Goal: Information Seeking & Learning: Learn about a topic

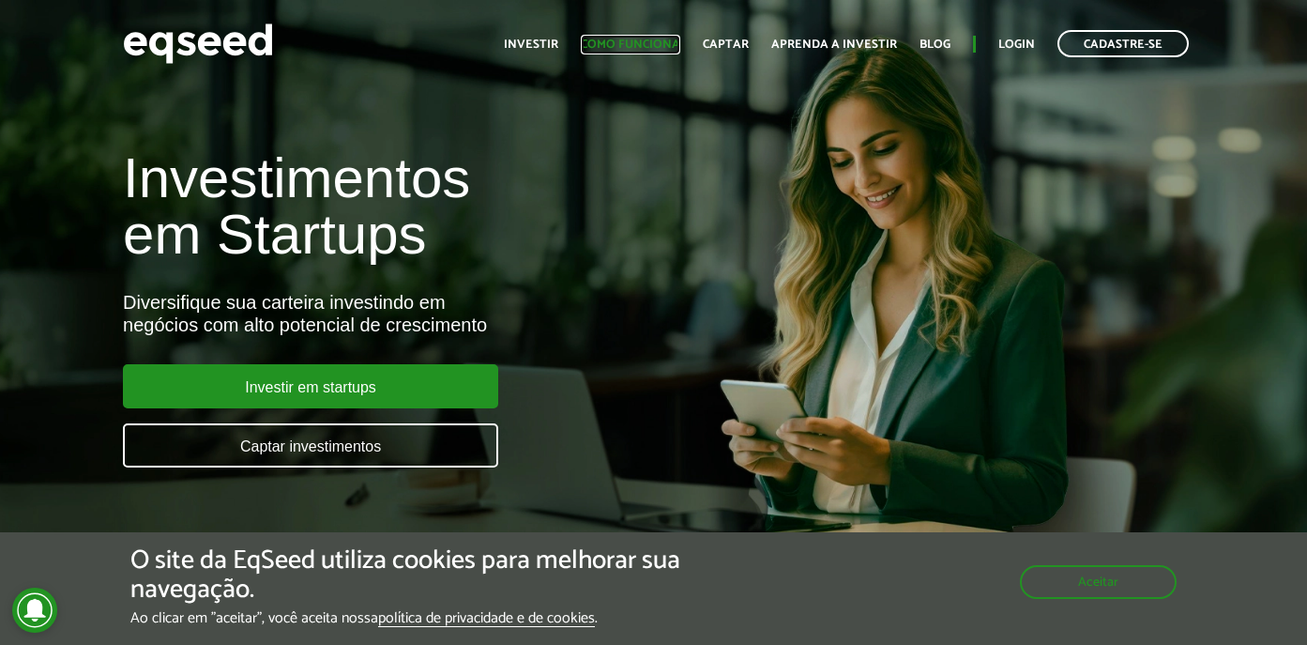
click at [628, 45] on link "Como funciona" at bounding box center [630, 44] width 99 height 12
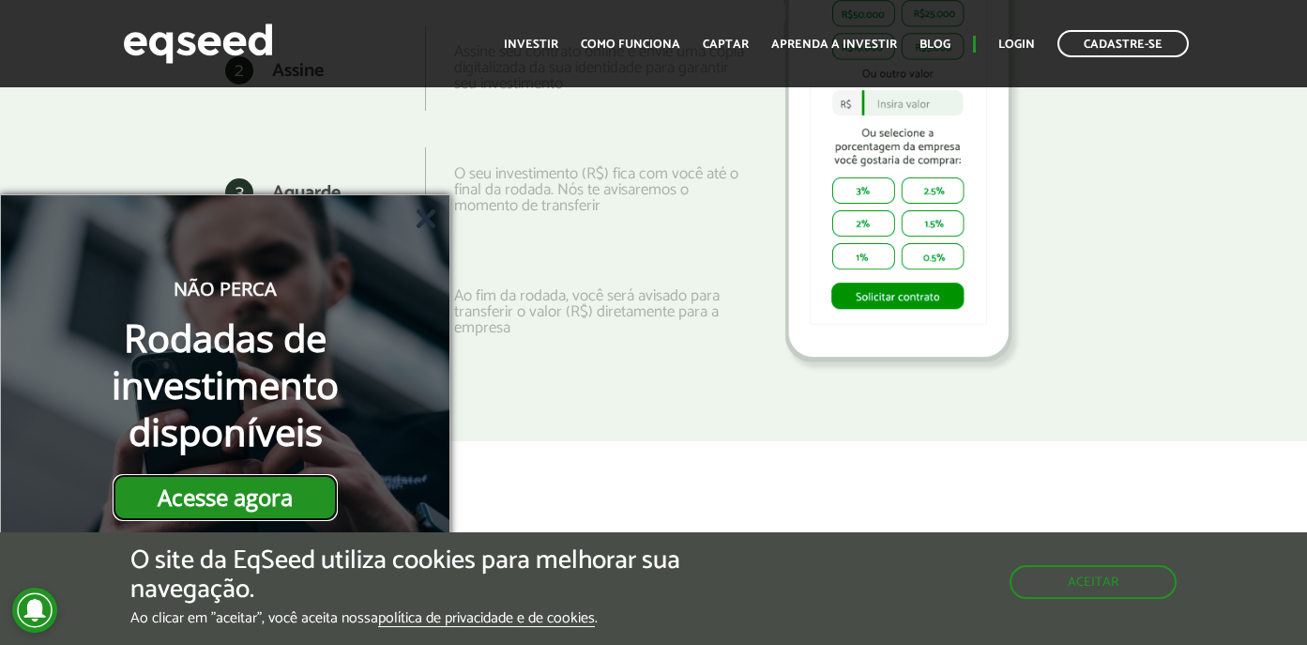
scroll to position [2614, 0]
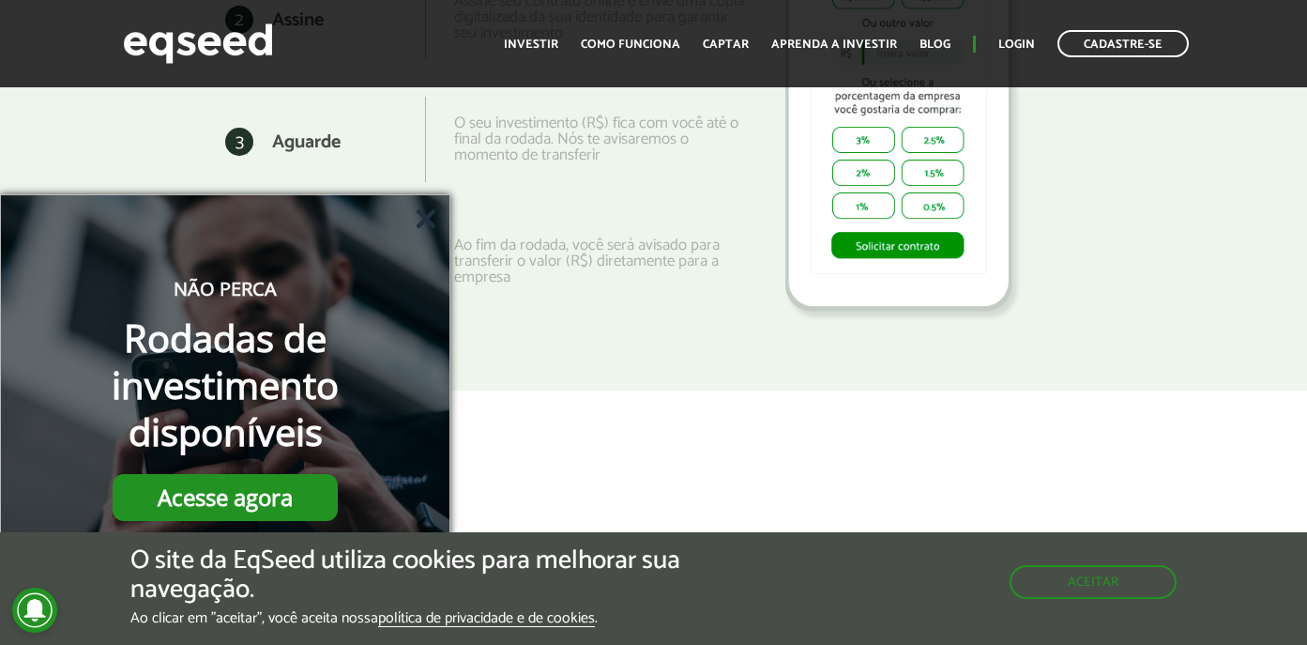
click at [419, 215] on icon at bounding box center [426, 218] width 19 height 19
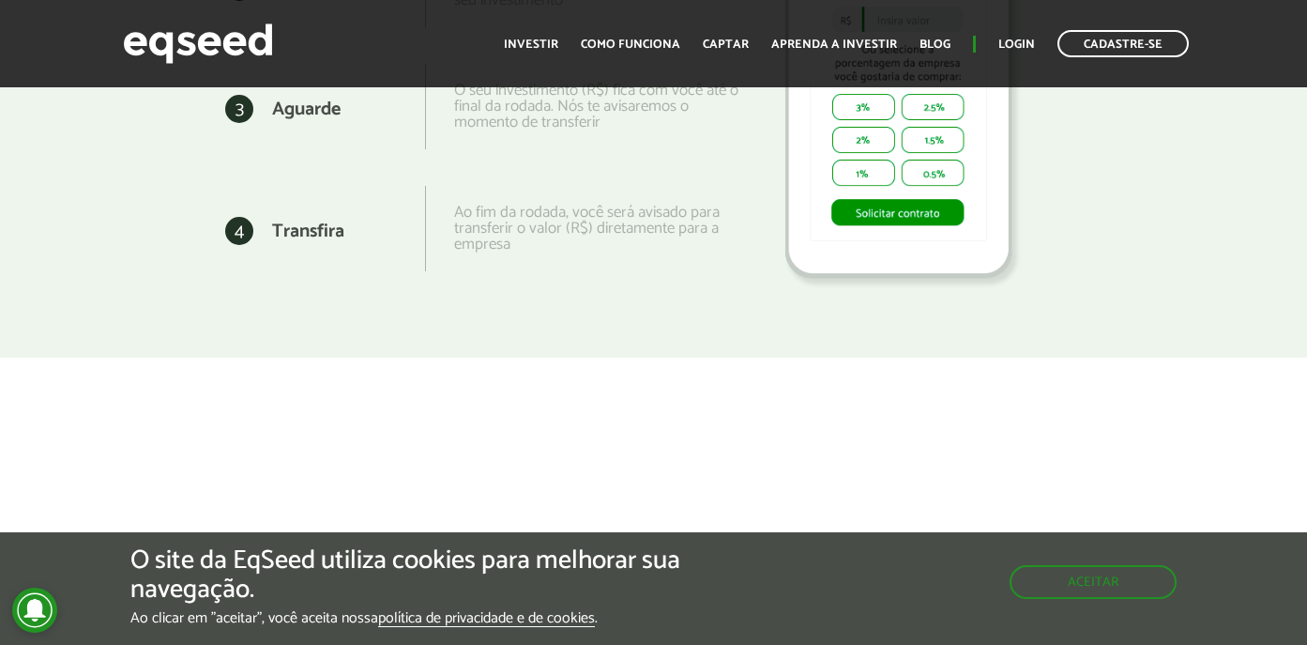
scroll to position [2649, 0]
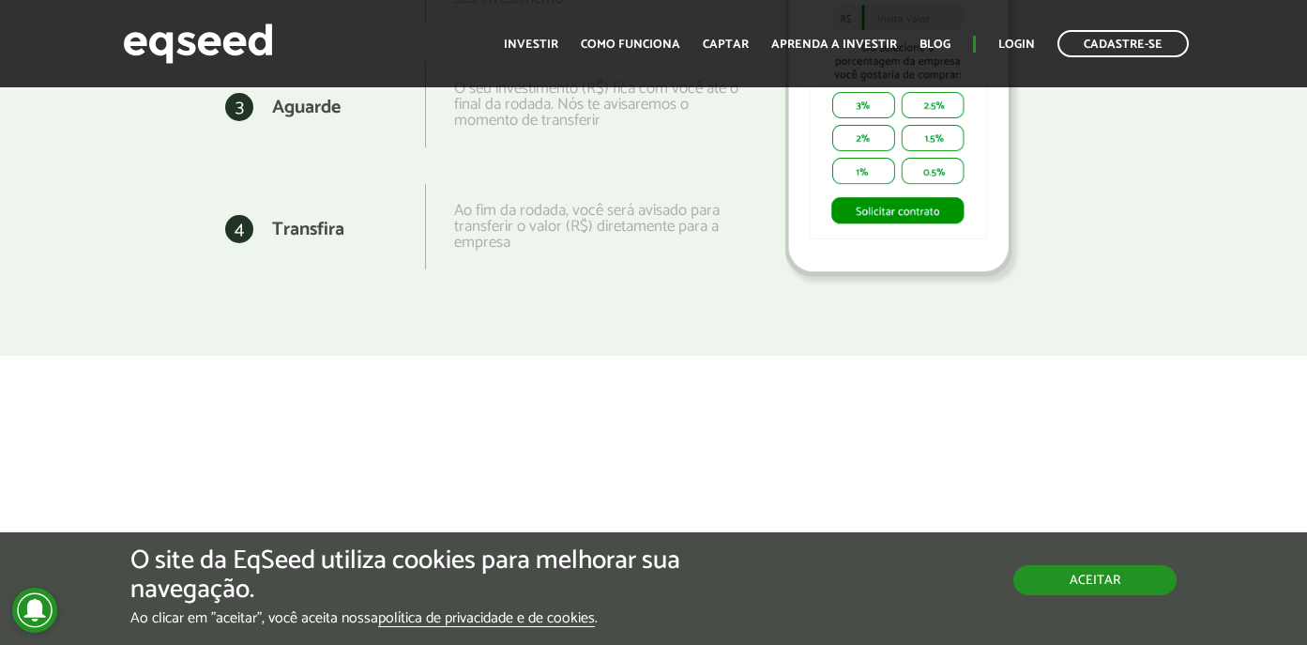
click at [1076, 582] on button "Aceitar" at bounding box center [1094, 580] width 163 height 30
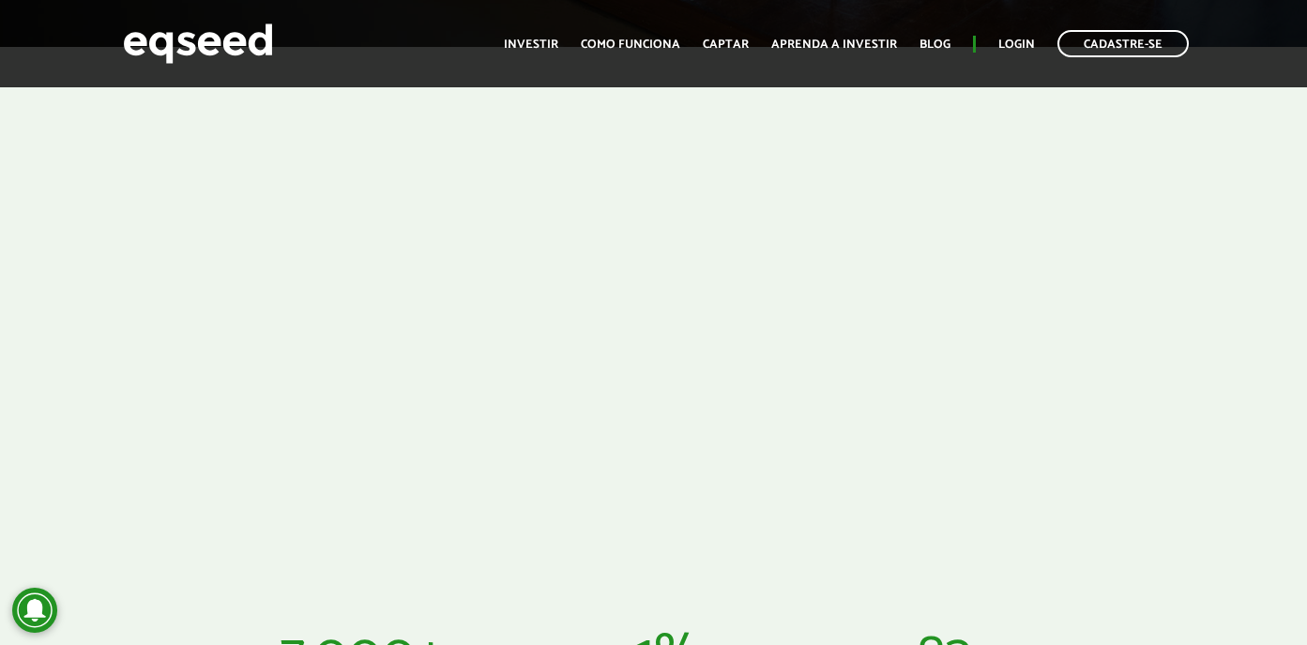
scroll to position [0, 0]
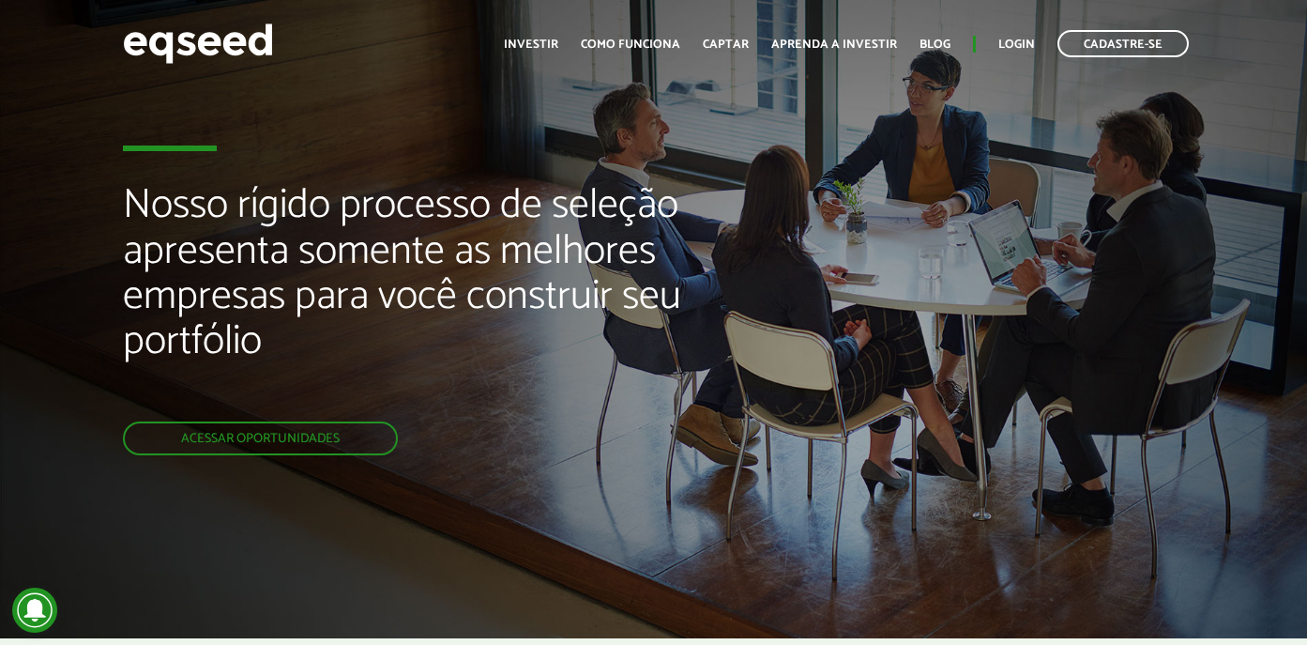
click at [534, 33] on ul "Início Investir Como funciona Captar Aprenda a investir Blog Login Cadastre-se" at bounding box center [846, 43] width 704 height 27
click at [539, 48] on link "Investir" at bounding box center [531, 44] width 54 height 12
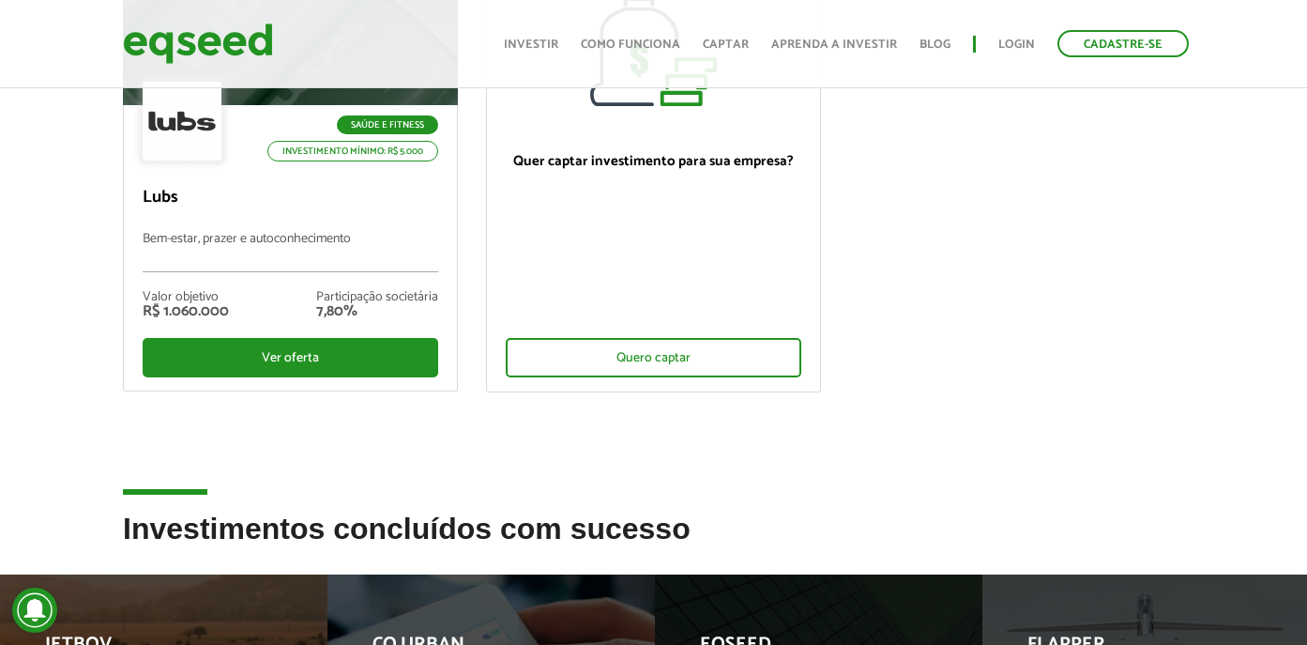
scroll to position [314, 0]
